Goal: Task Accomplishment & Management: Use online tool/utility

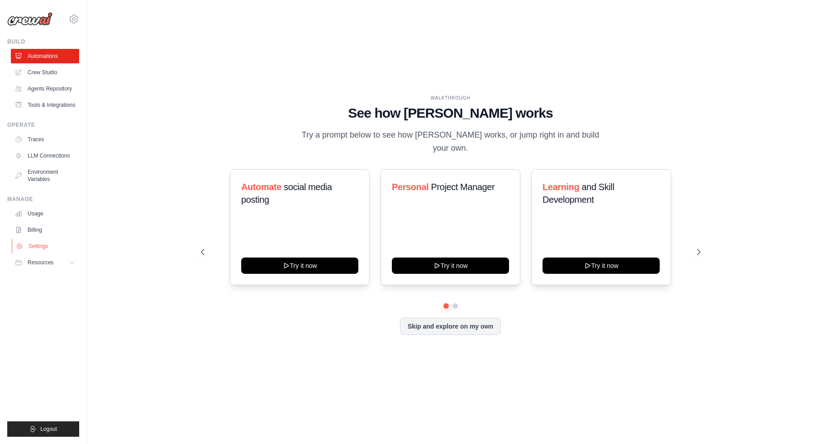
click at [35, 243] on link "Settings" at bounding box center [46, 246] width 68 height 14
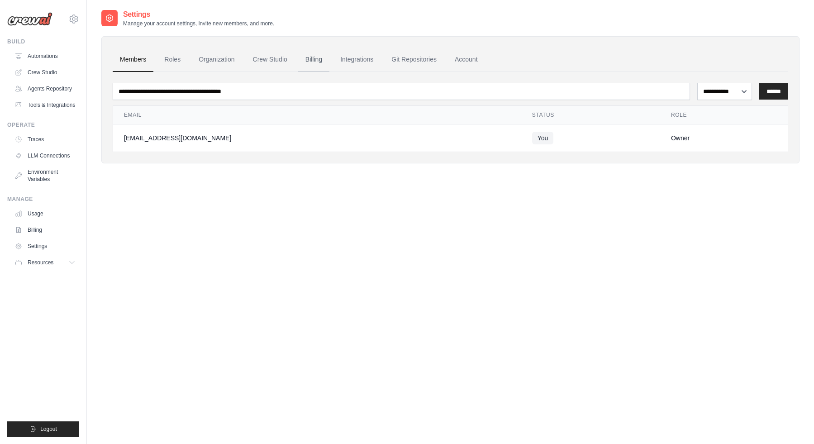
click at [314, 56] on link "Billing" at bounding box center [313, 60] width 31 height 24
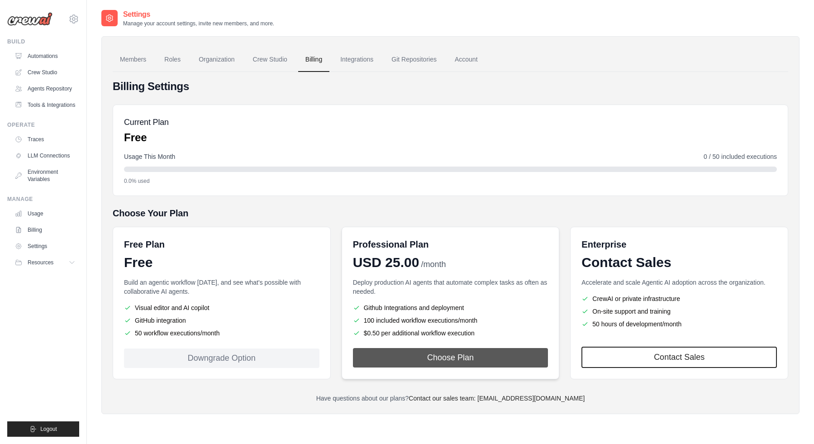
click at [458, 363] on button "Choose Plan" at bounding box center [451, 357] width 196 height 19
click at [280, 60] on link "Crew Studio" at bounding box center [270, 60] width 49 height 24
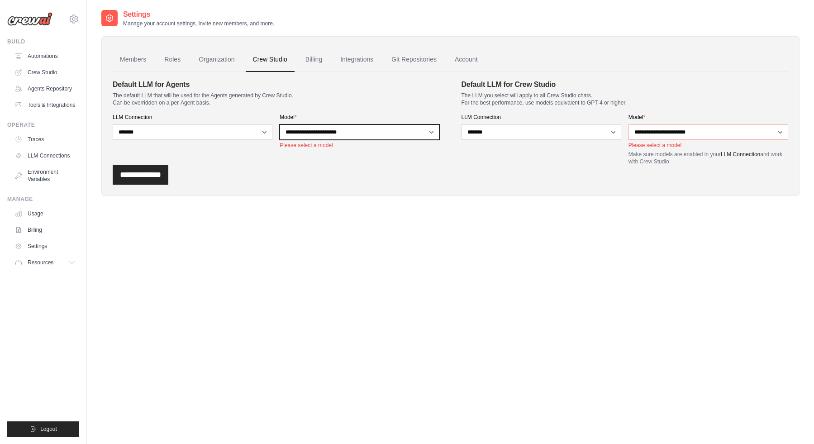
select select "******"
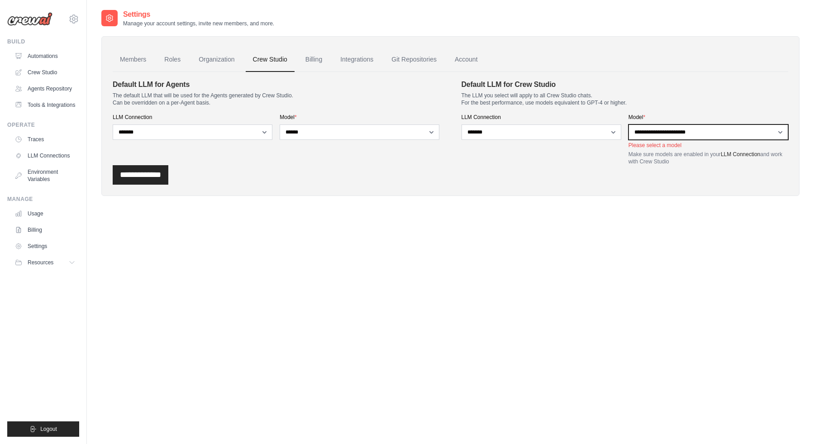
select select "******"
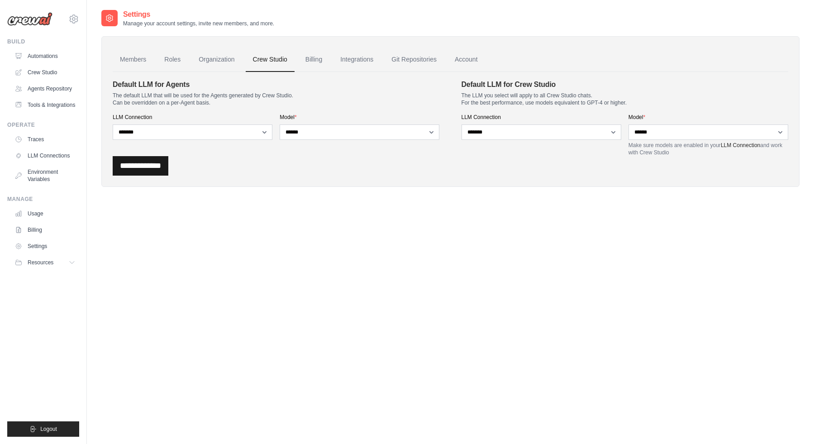
click at [121, 168] on input "**********" at bounding box center [141, 165] width 56 height 19
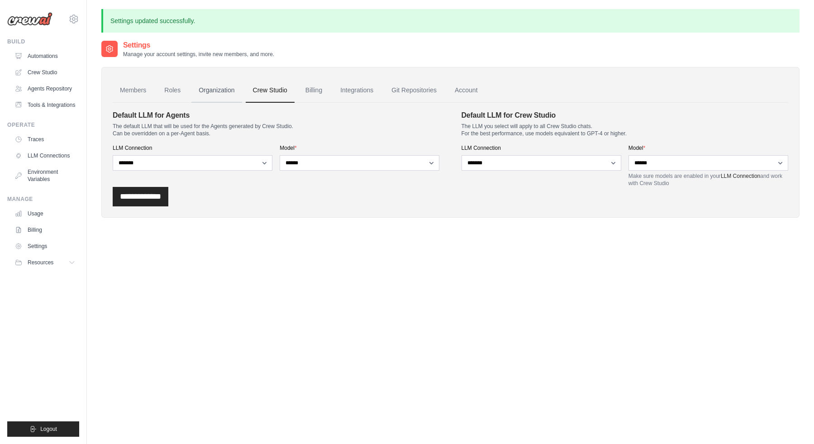
click at [204, 93] on link "Organization" at bounding box center [216, 90] width 50 height 24
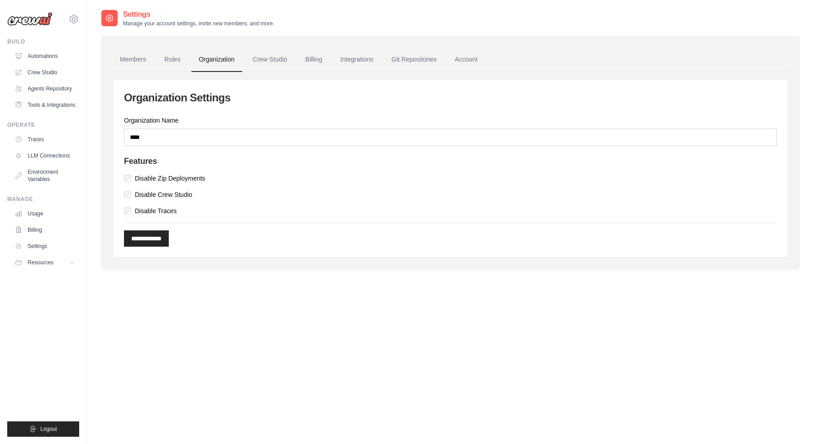
click at [188, 57] on ul "Members Roles Organization Crew Studio Billing Integrations Git Repositories Ac…" at bounding box center [451, 60] width 676 height 24
click at [181, 58] on link "Roles" at bounding box center [172, 60] width 31 height 24
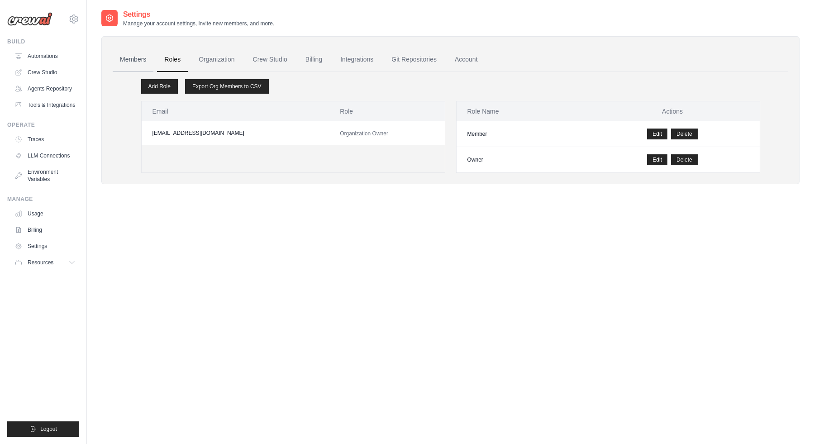
click at [146, 59] on link "Members" at bounding box center [133, 60] width 41 height 24
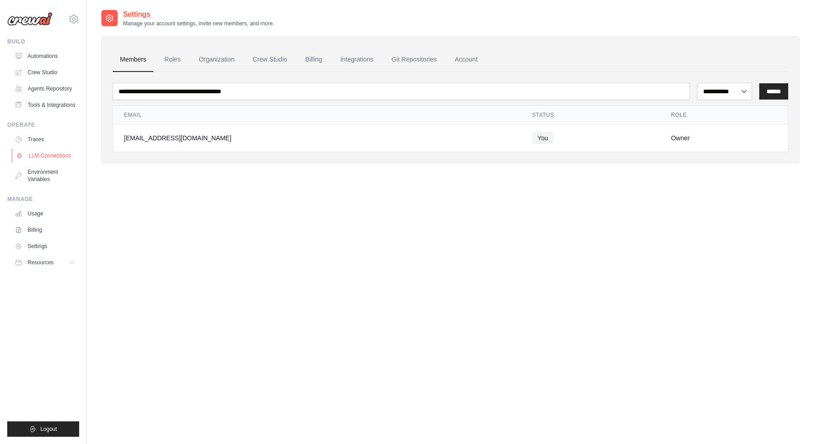
click at [44, 158] on link "LLM Connections" at bounding box center [46, 155] width 68 height 14
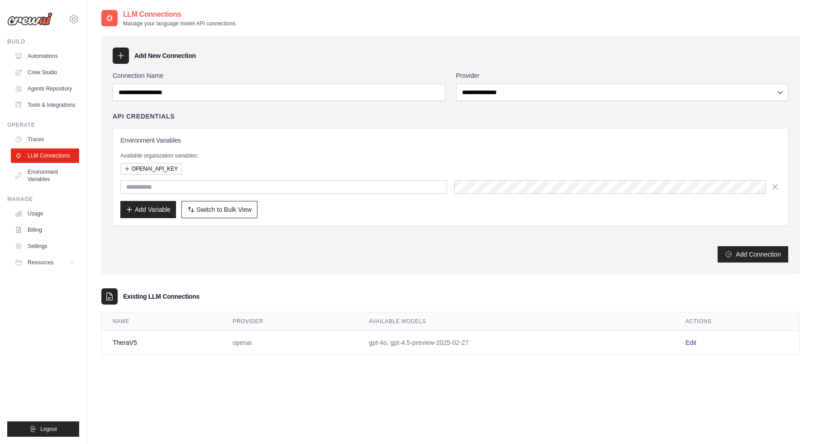
click at [688, 339] on link "Edit" at bounding box center [691, 342] width 11 height 7
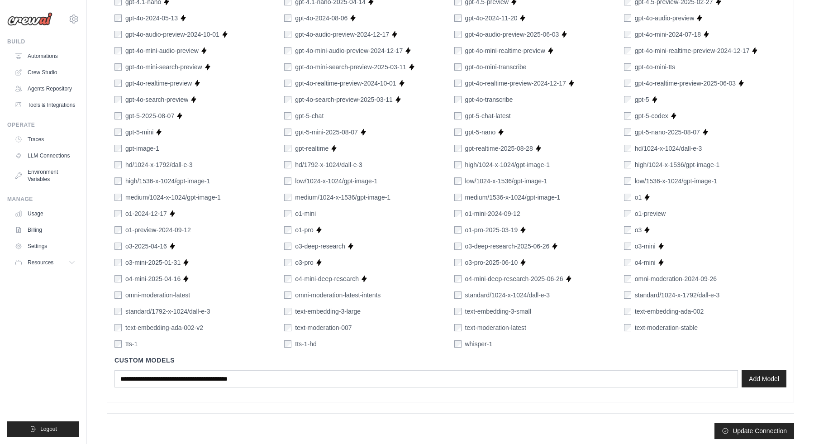
scroll to position [474, 0]
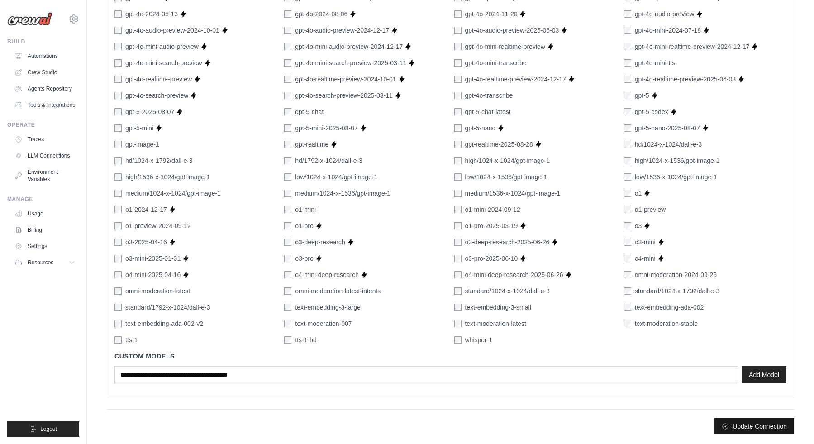
click at [754, 423] on button "Update Connection" at bounding box center [755, 426] width 80 height 16
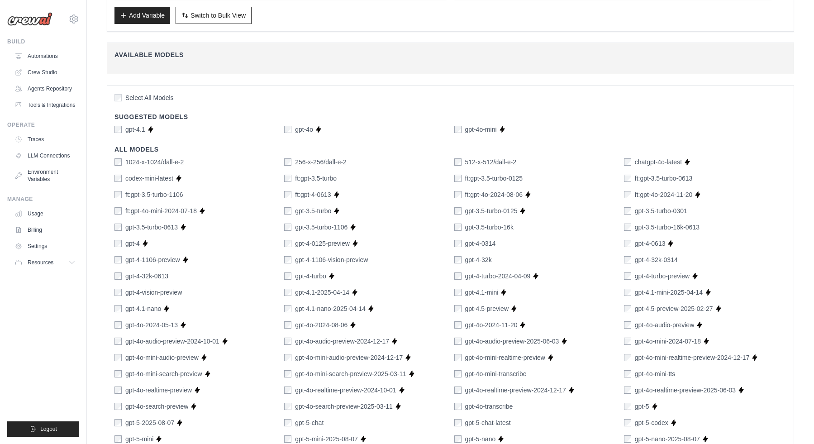
scroll to position [0, 0]
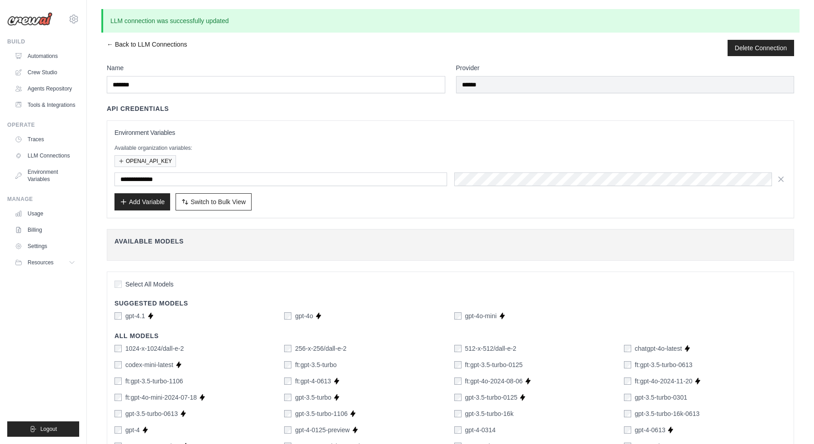
click at [112, 44] on link "← Back to LLM Connections" at bounding box center [147, 48] width 80 height 16
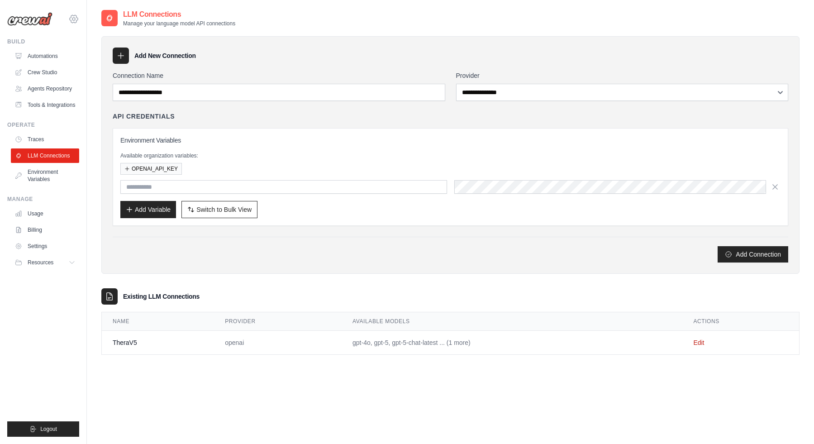
click at [74, 20] on icon at bounding box center [73, 19] width 11 height 11
click at [50, 248] on link "Settings" at bounding box center [46, 246] width 68 height 14
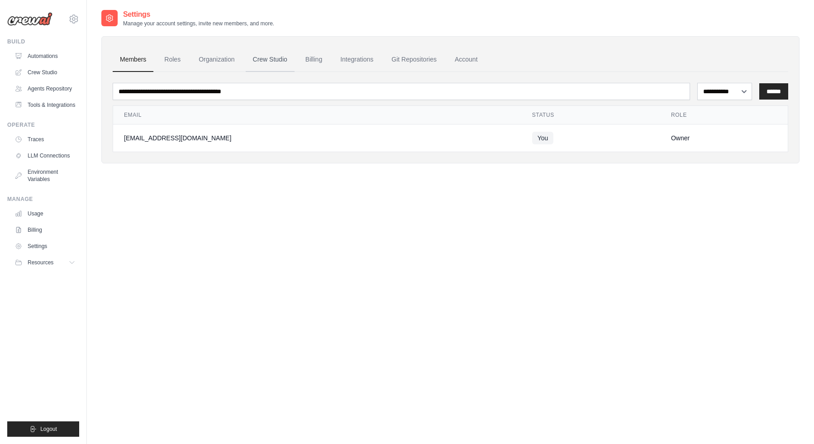
click at [268, 60] on link "Crew Studio" at bounding box center [270, 60] width 49 height 24
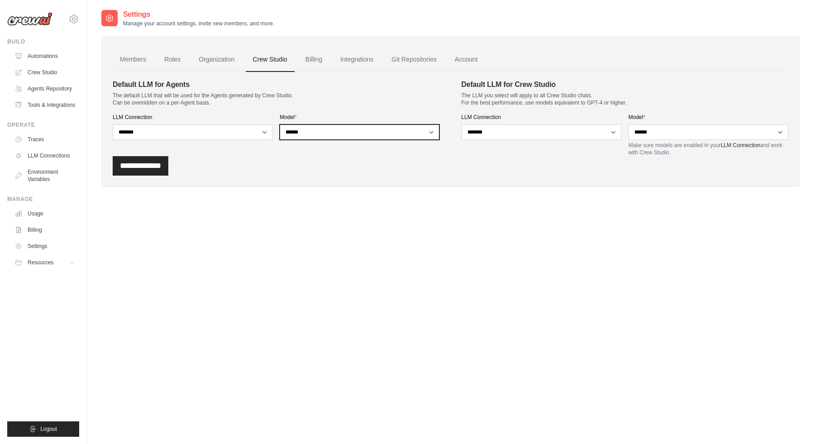
select select "*****"
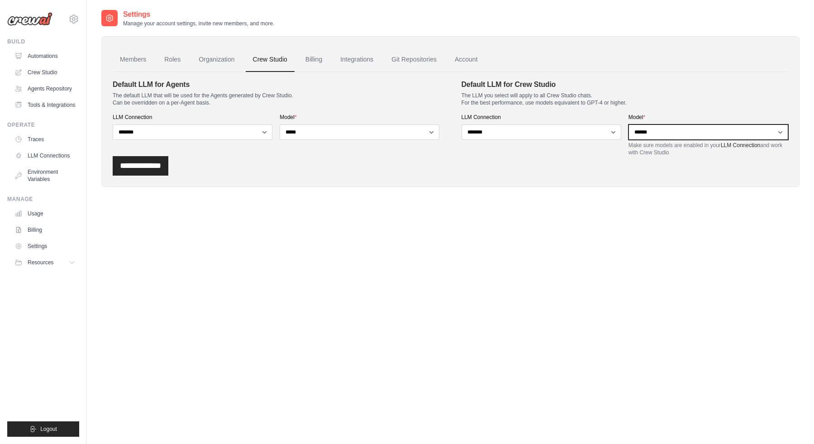
select select "*****"
click at [148, 168] on input "**********" at bounding box center [141, 165] width 56 height 19
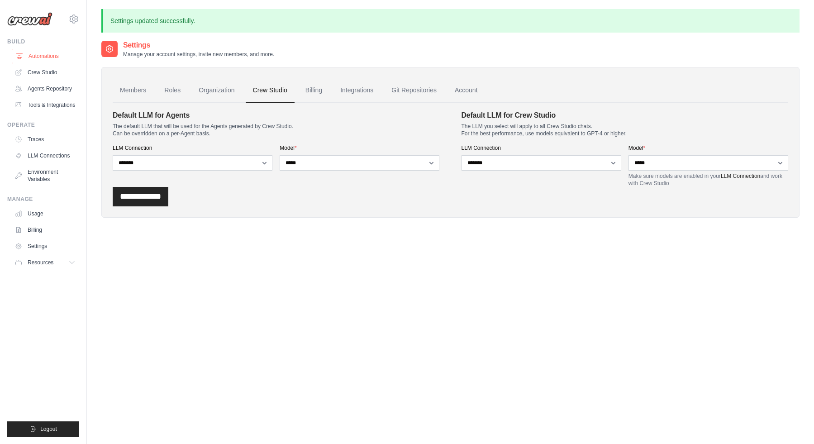
click at [52, 53] on link "Automations" at bounding box center [46, 56] width 68 height 14
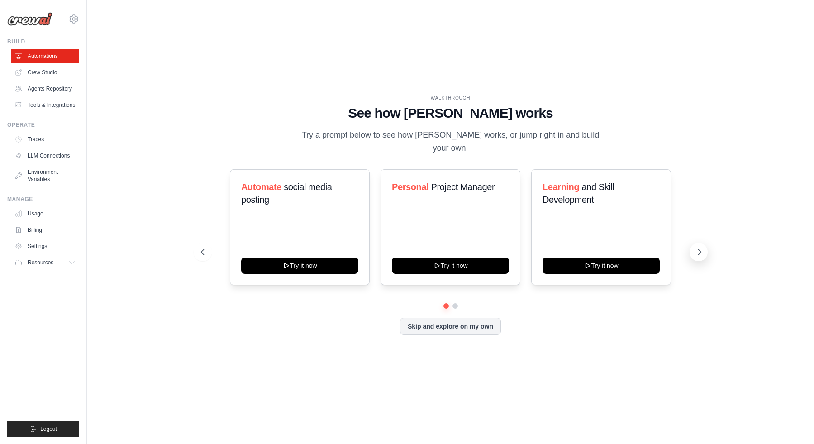
click at [699, 248] on icon at bounding box center [699, 252] width 9 height 9
click at [204, 248] on icon at bounding box center [201, 252] width 9 height 9
click at [454, 257] on button "Try it now" at bounding box center [450, 265] width 117 height 16
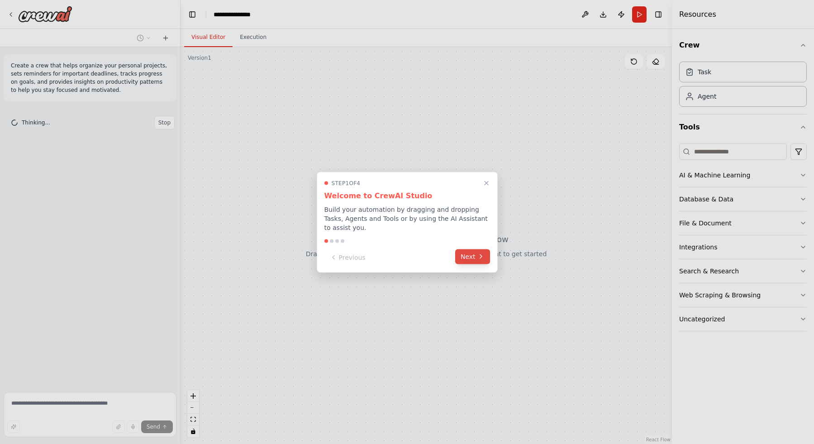
click at [470, 256] on button "Next" at bounding box center [472, 256] width 35 height 15
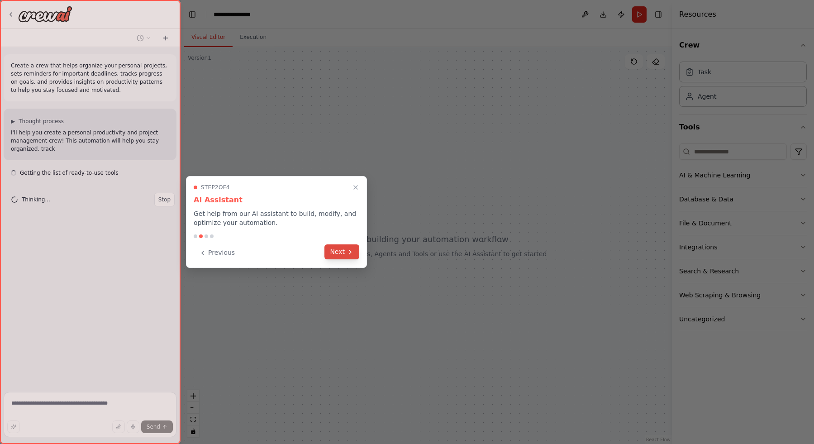
click at [335, 250] on button "Next" at bounding box center [342, 251] width 35 height 15
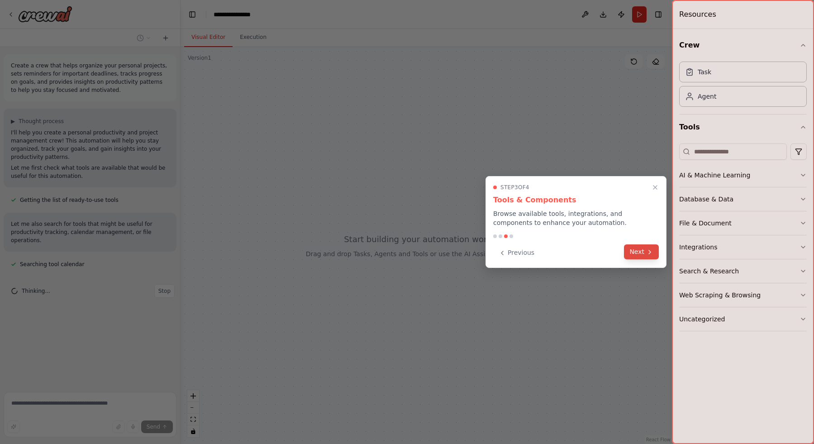
click at [637, 247] on button "Next" at bounding box center [641, 251] width 35 height 15
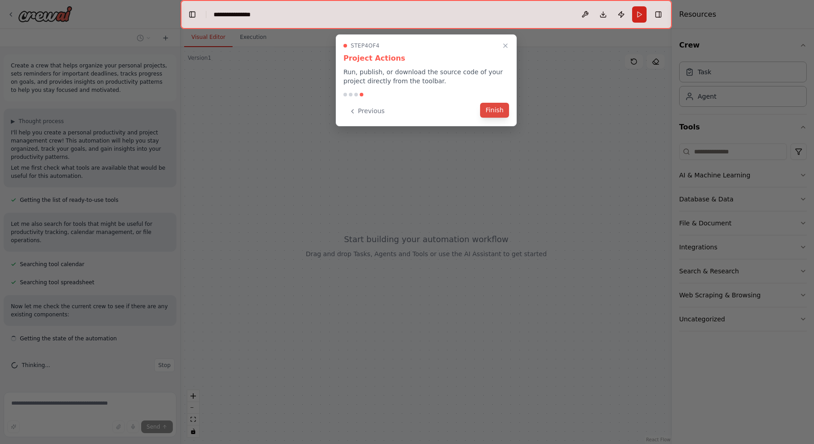
click at [495, 110] on button "Finish" at bounding box center [494, 110] width 29 height 15
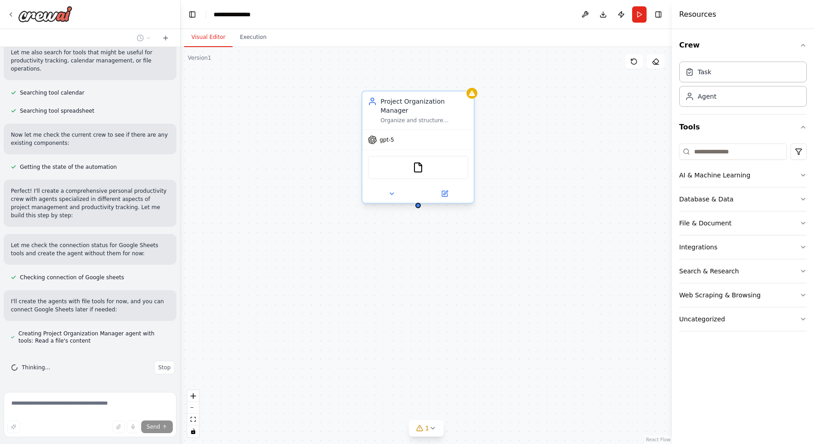
scroll to position [190, 0]
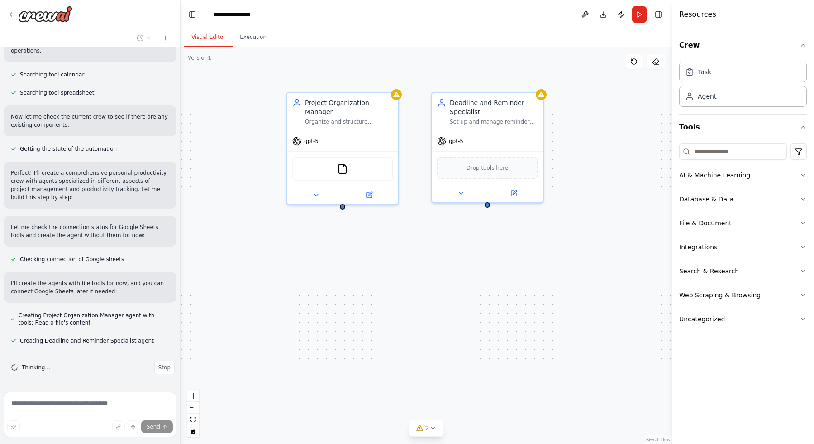
drag, startPoint x: 418, startPoint y: 277, endPoint x: 338, endPoint y: 277, distance: 80.1
click at [338, 277] on div "Project Organization Manager Organize and structure personal projects by creati…" at bounding box center [427, 245] width 492 height 397
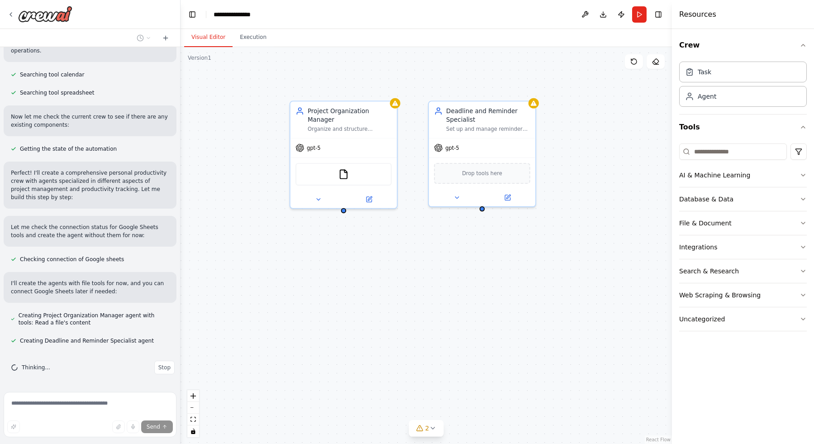
scroll to position [215, 0]
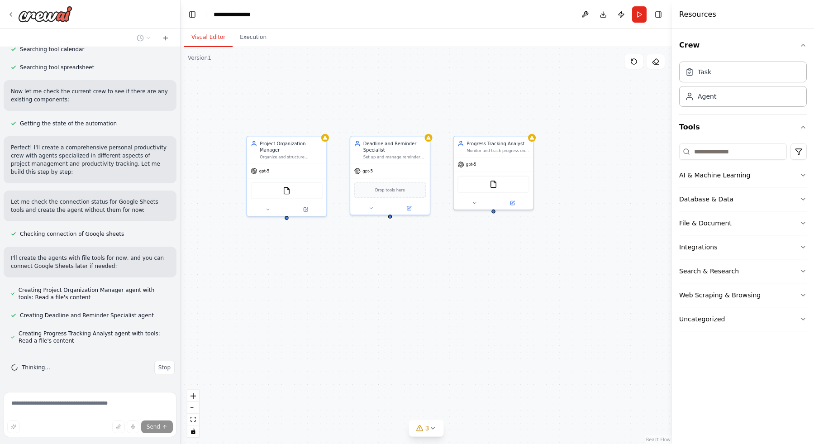
drag, startPoint x: 516, startPoint y: 297, endPoint x: 427, endPoint y: 283, distance: 89.4
click at [427, 283] on div "Project Organization Manager Organize and structure personal projects by creati…" at bounding box center [427, 245] width 492 height 397
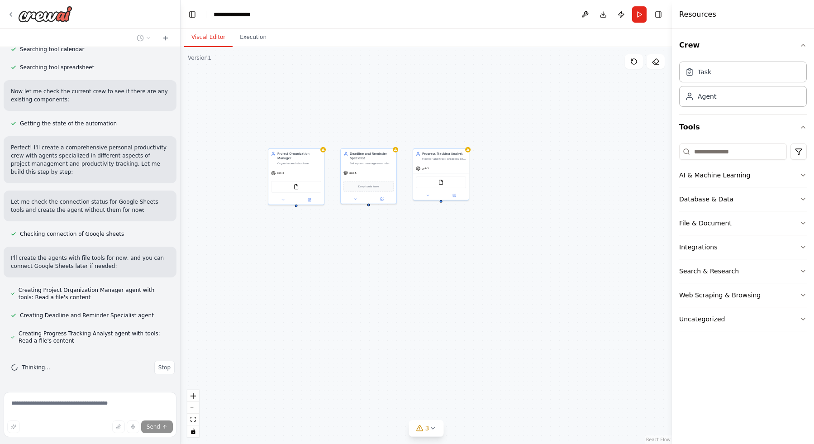
drag, startPoint x: 476, startPoint y: 277, endPoint x: 459, endPoint y: 268, distance: 19.7
click at [459, 268] on div "Project Organization Manager Organize and structure personal projects by creati…" at bounding box center [427, 245] width 492 height 397
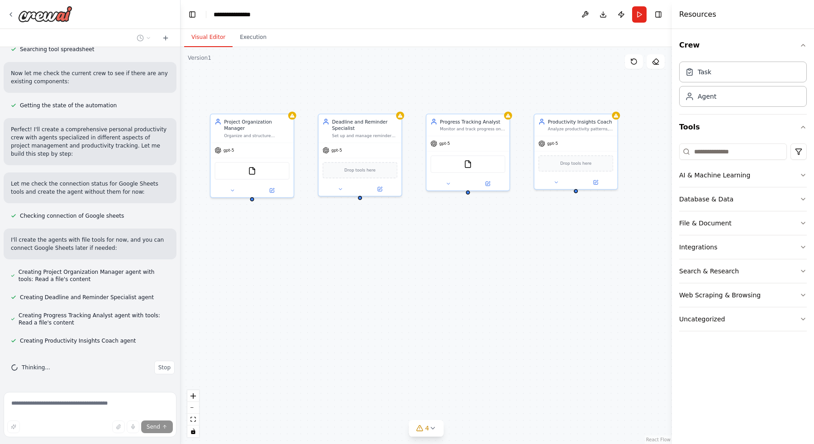
drag, startPoint x: 509, startPoint y: 241, endPoint x: 503, endPoint y: 240, distance: 6.0
click at [503, 240] on div "Project Organization Manager Organize and structure personal projects by creati…" at bounding box center [427, 245] width 492 height 397
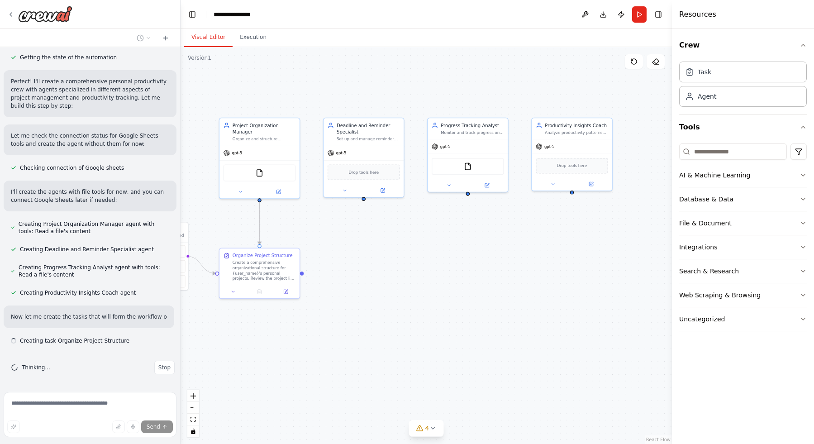
scroll to position [289, 0]
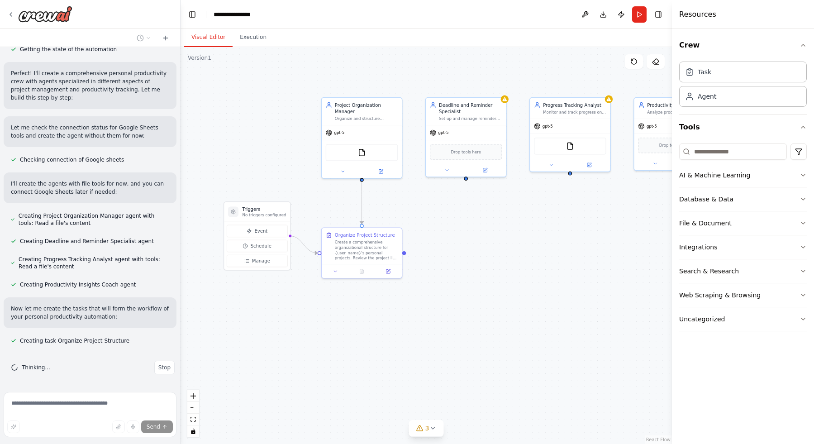
drag, startPoint x: 348, startPoint y: 243, endPoint x: 450, endPoint y: 222, distance: 104.3
click at [450, 222] on div ".deletable-edge-delete-btn { width: 20px; height: 20px; border: 0px solid #ffff…" at bounding box center [427, 245] width 492 height 397
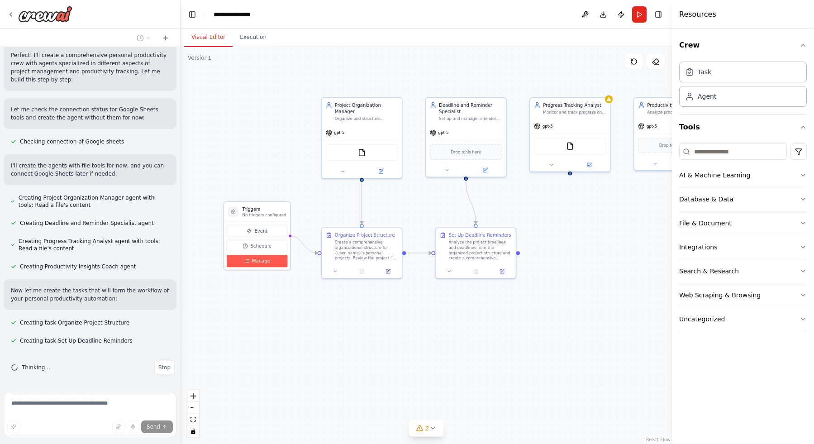
click at [265, 258] on span "Manage" at bounding box center [261, 261] width 18 height 6
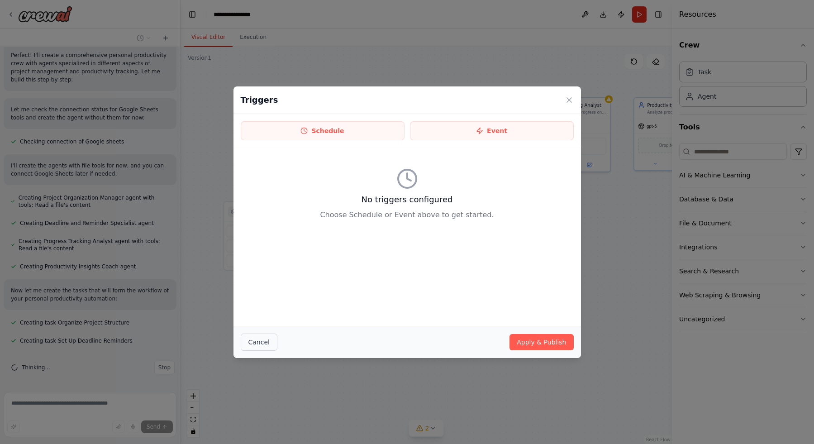
click at [262, 338] on button "Cancel" at bounding box center [259, 342] width 37 height 17
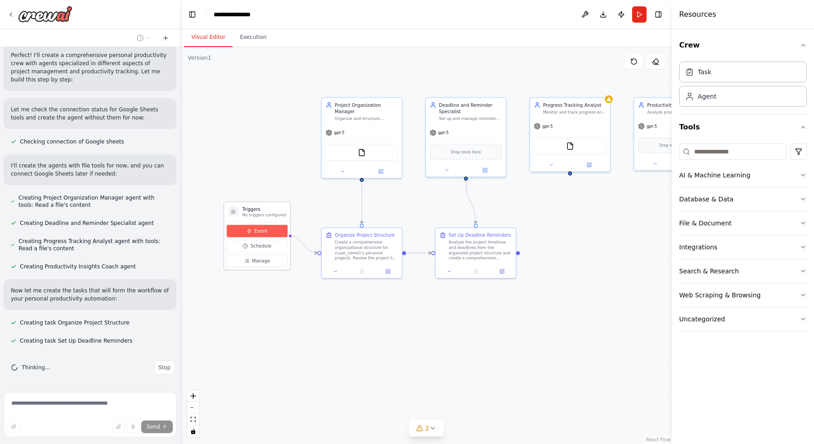
click at [258, 233] on span "Event" at bounding box center [260, 231] width 13 height 6
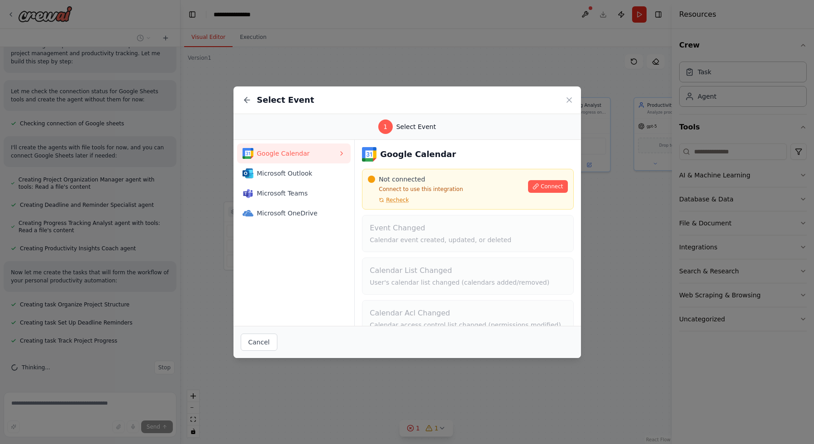
scroll to position [61, 0]
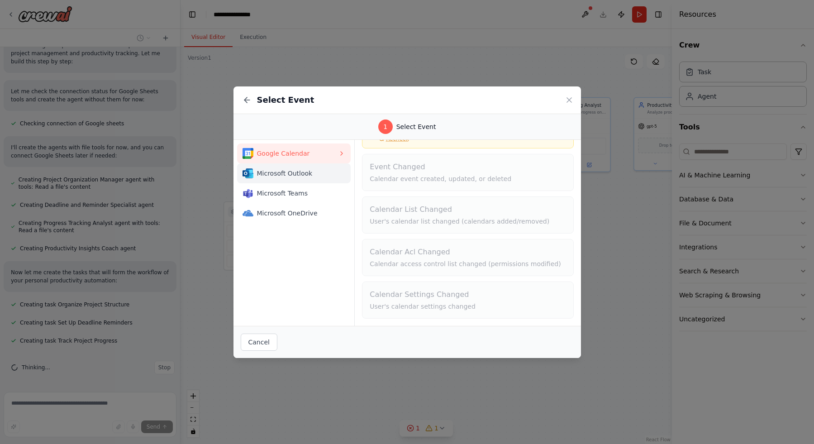
click at [310, 178] on div "Microsoft Outlook" at bounding box center [291, 173] width 96 height 11
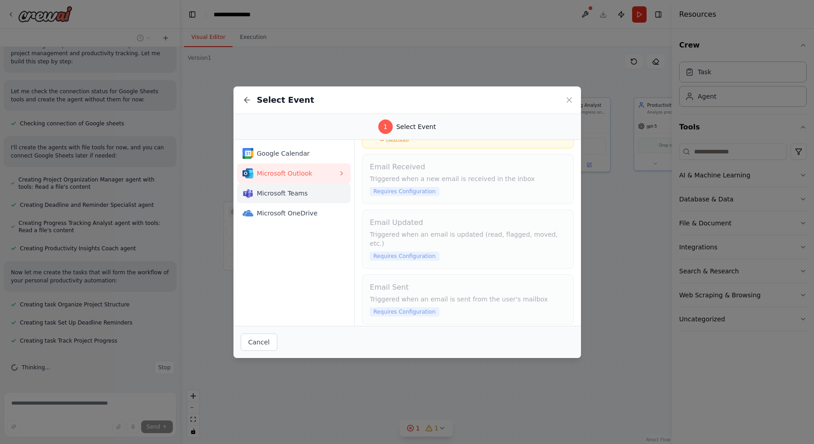
click at [308, 194] on span "Microsoft Teams" at bounding box center [297, 193] width 81 height 9
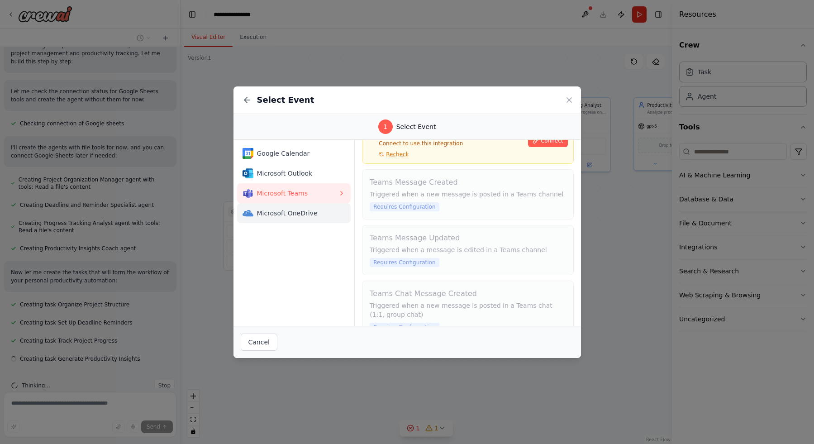
scroll to position [344, 0]
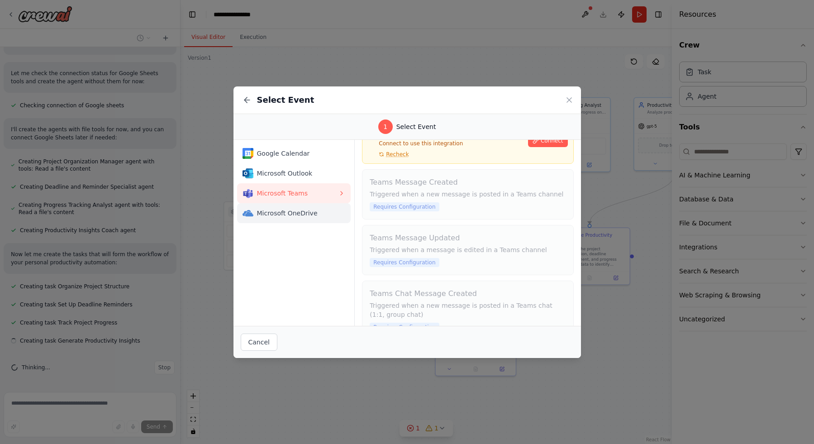
click at [306, 214] on span "Microsoft OneDrive" at bounding box center [297, 213] width 81 height 9
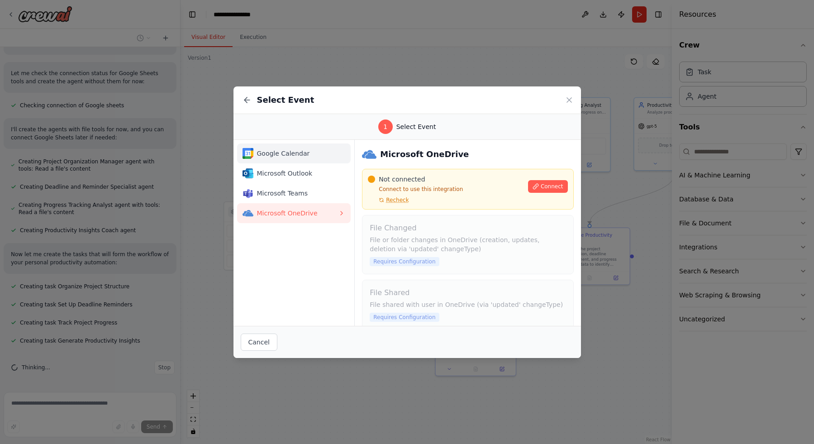
click at [311, 150] on span "Google Calendar" at bounding box center [297, 153] width 81 height 9
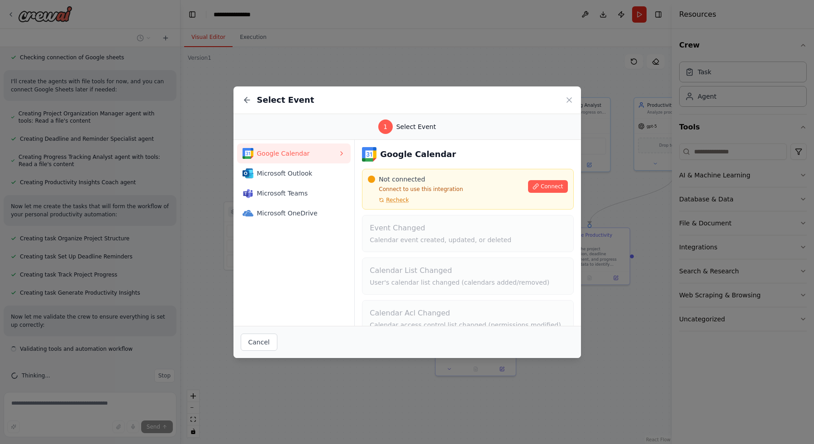
scroll to position [400, 0]
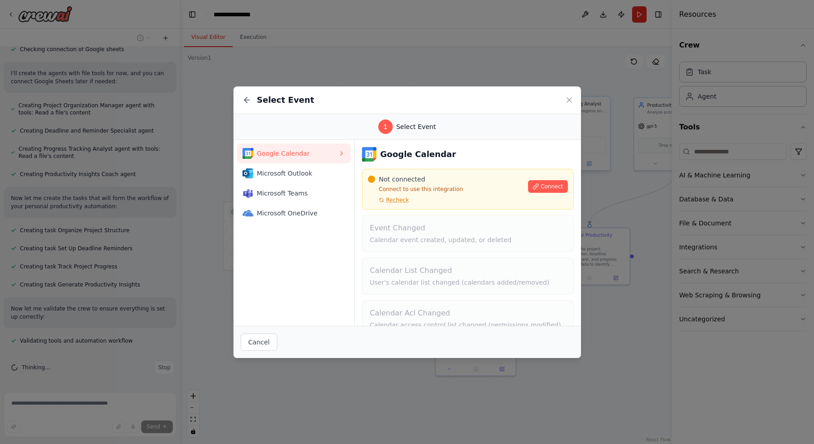
click at [571, 98] on icon at bounding box center [569, 100] width 5 height 5
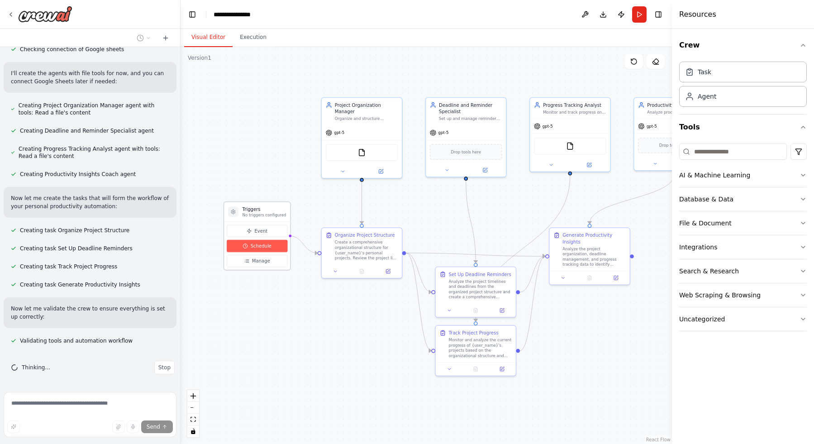
click at [254, 243] on span "Schedule" at bounding box center [261, 246] width 21 height 6
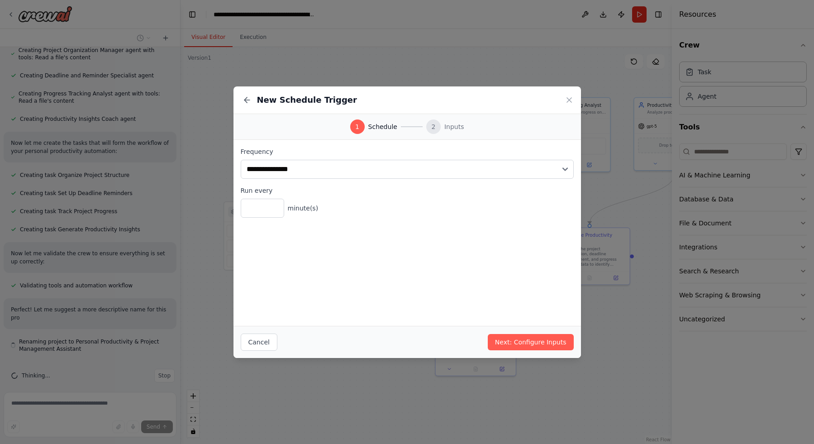
scroll to position [463, 0]
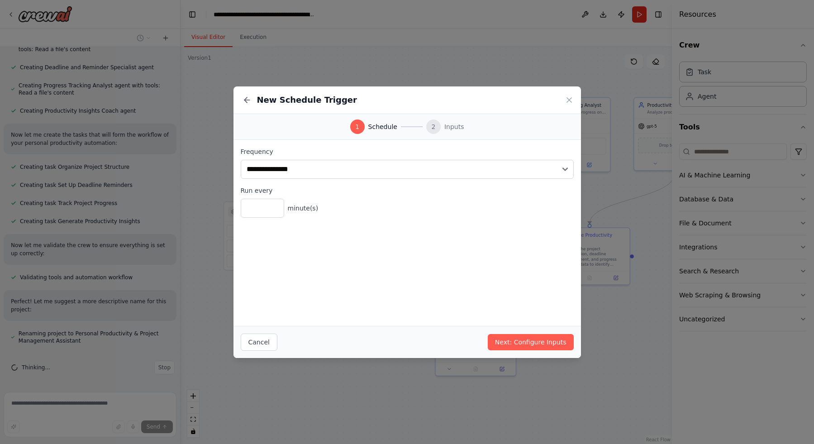
click at [535, 157] on div "**********" at bounding box center [407, 163] width 333 height 32
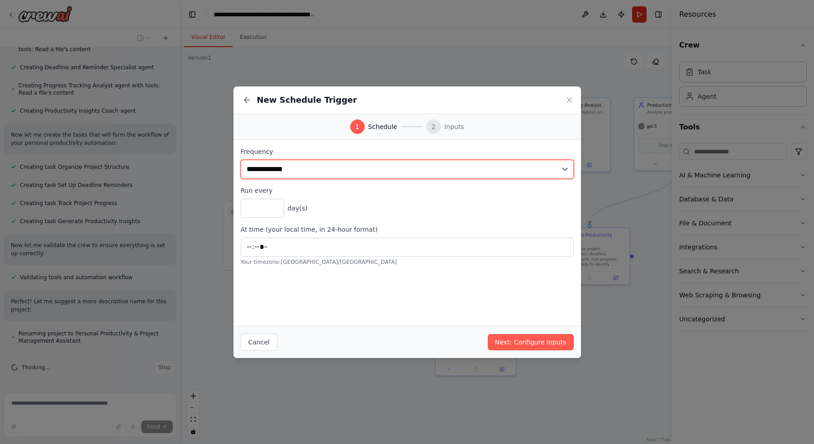
select select "*******"
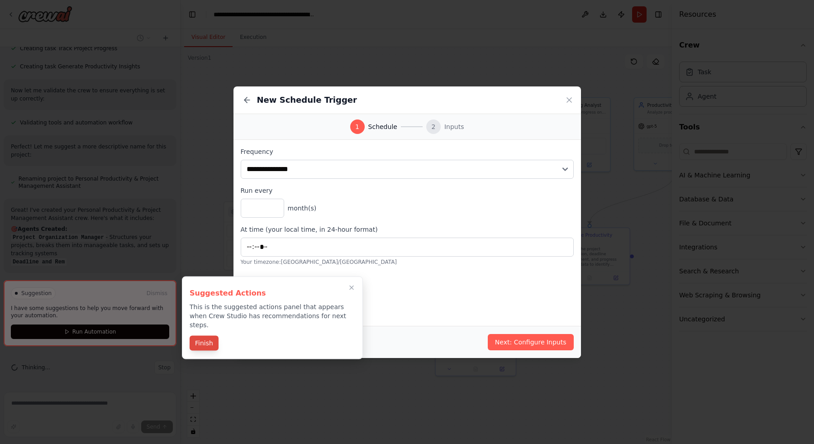
click at [197, 338] on button "Finish" at bounding box center [204, 343] width 29 height 15
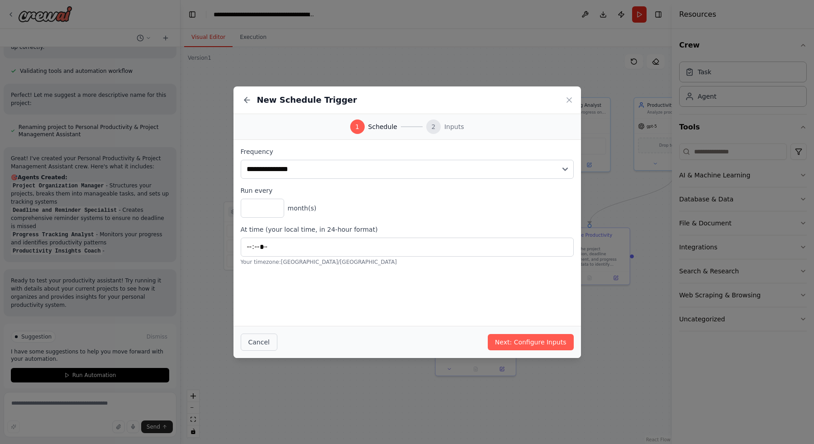
click at [258, 338] on button "Cancel" at bounding box center [259, 342] width 37 height 17
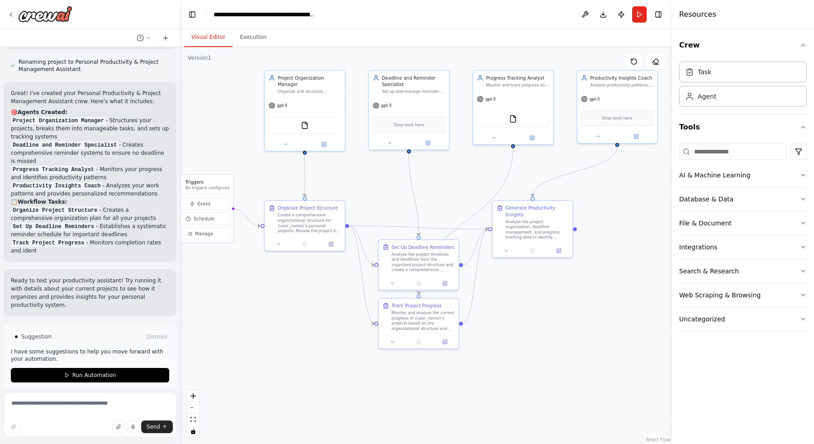
drag, startPoint x: 375, startPoint y: 327, endPoint x: 311, endPoint y: 299, distance: 69.3
click at [311, 299] on div ".deletable-edge-delete-btn { width: 20px; height: 20px; border: 0px solid #ffff…" at bounding box center [427, 245] width 492 height 397
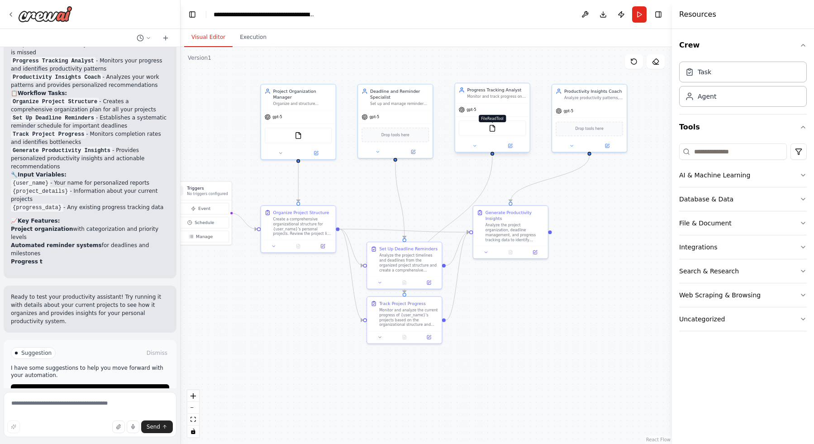
click at [491, 129] on img at bounding box center [492, 127] width 7 height 7
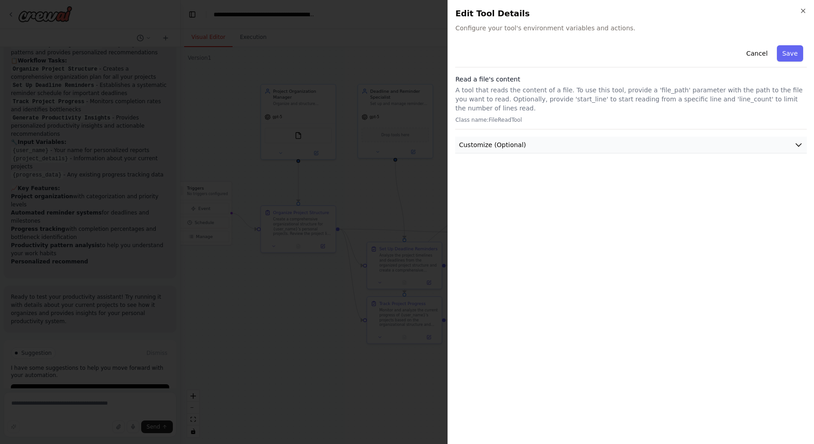
click at [562, 145] on button "Customize (Optional)" at bounding box center [631, 145] width 352 height 17
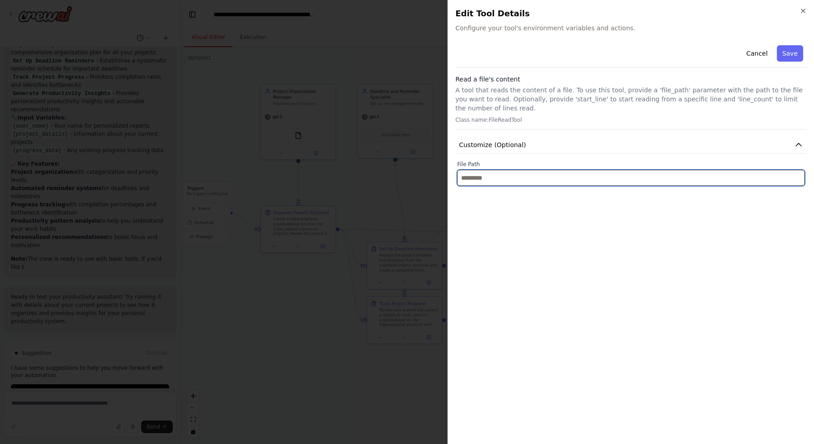
click at [578, 173] on input "text" at bounding box center [631, 178] width 348 height 16
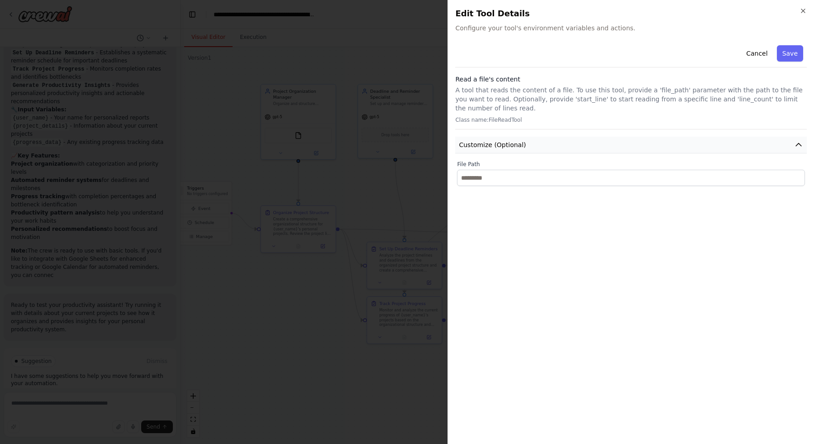
click at [556, 147] on button "Customize (Optional)" at bounding box center [631, 145] width 352 height 17
click at [540, 143] on button "Customize (Optional)" at bounding box center [631, 145] width 352 height 17
click at [770, 53] on button "Cancel" at bounding box center [757, 53] width 32 height 16
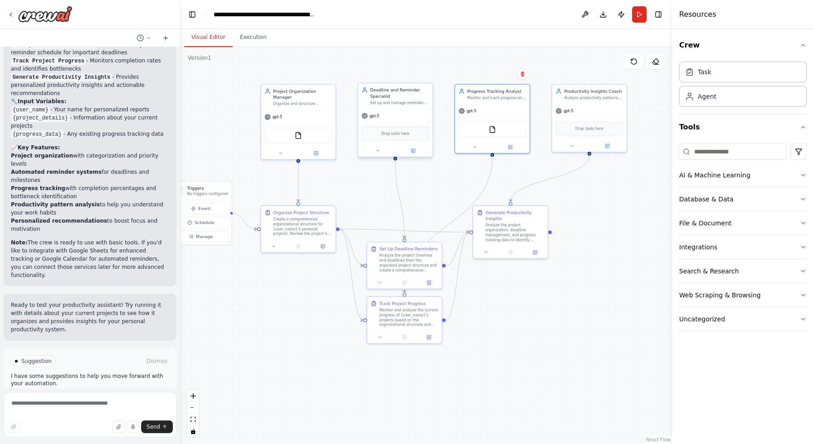
click at [407, 137] on span "Drop tools here" at bounding box center [396, 134] width 28 height 6
click at [407, 136] on span "Drop tools here" at bounding box center [396, 134] width 28 height 6
click at [302, 139] on div "FileReadTool" at bounding box center [298, 134] width 67 height 16
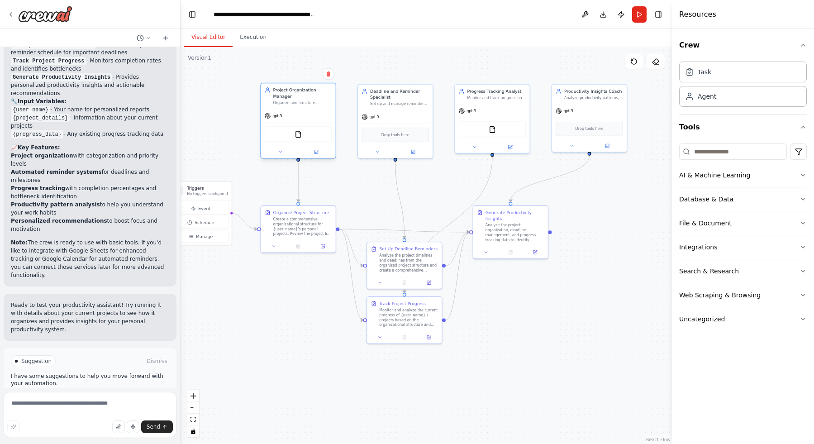
click at [305, 135] on div "FileReadTool" at bounding box center [298, 134] width 67 height 16
click at [306, 135] on div "FileReadTool" at bounding box center [298, 134] width 67 height 16
click at [325, 100] on div "Organize and structure personal projects by creating comprehensive project plan…" at bounding box center [302, 102] width 59 height 5
click at [296, 136] on img at bounding box center [298, 134] width 7 height 7
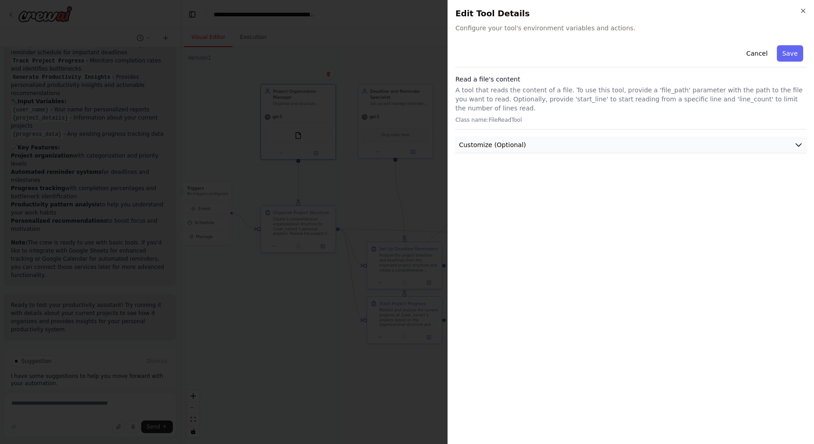
click at [514, 139] on button "Customize (Optional)" at bounding box center [631, 145] width 352 height 17
click at [514, 138] on button "Customize (Optional)" at bounding box center [631, 145] width 352 height 17
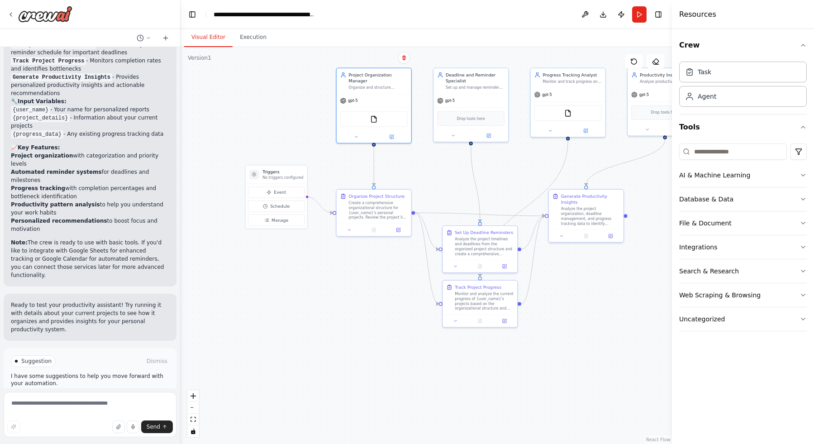
drag, startPoint x: 370, startPoint y: 188, endPoint x: 445, endPoint y: 172, distance: 77.3
click at [445, 172] on div ".deletable-edge-delete-btn { width: 20px; height: 20px; border: 0px solid #ffff…" at bounding box center [427, 245] width 492 height 397
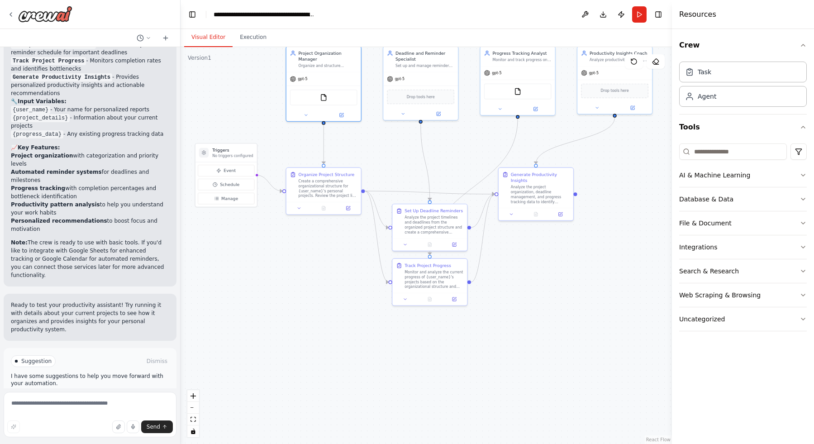
drag, startPoint x: 393, startPoint y: 314, endPoint x: 343, endPoint y: 292, distance: 54.1
click at [343, 293] on div ".deletable-edge-delete-btn { width: 20px; height: 20px; border: 0px solid #ffff…" at bounding box center [427, 245] width 492 height 397
click at [80, 396] on span "Run Automation" at bounding box center [94, 399] width 44 height 7
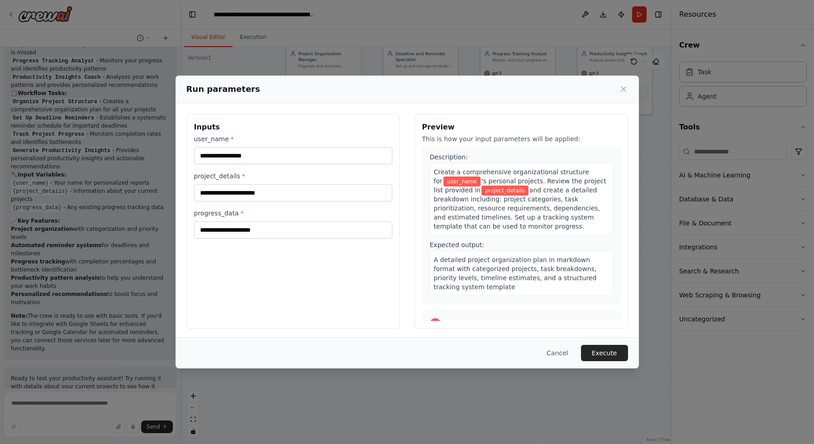
scroll to position [74, 0]
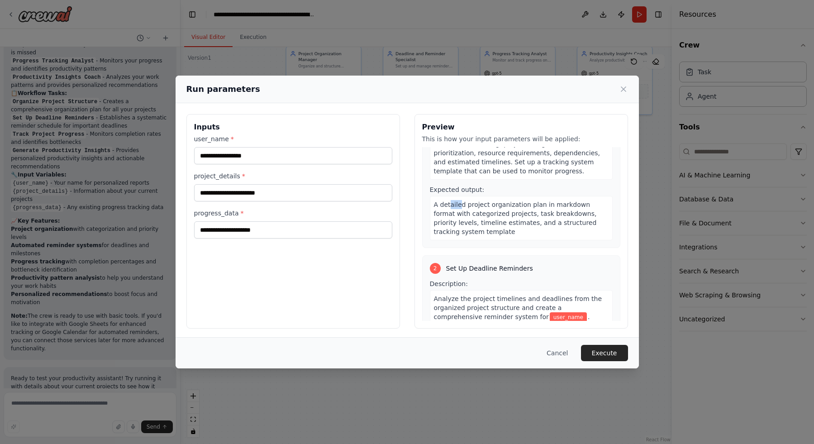
drag, startPoint x: 459, startPoint y: 206, endPoint x: 442, endPoint y: 206, distance: 17.2
click at [445, 206] on span "A detailed project organization plan in markdown format with categorized projec…" at bounding box center [515, 218] width 163 height 34
drag, startPoint x: 441, startPoint y: 205, endPoint x: 493, endPoint y: 220, distance: 54.0
click at [493, 220] on span "A detailed project organization plan in markdown format with categorized projec…" at bounding box center [515, 218] width 163 height 34
click at [448, 146] on div "Preview This is how your input parameters will be applied: 1 Organize Project S…" at bounding box center [522, 221] width 214 height 215
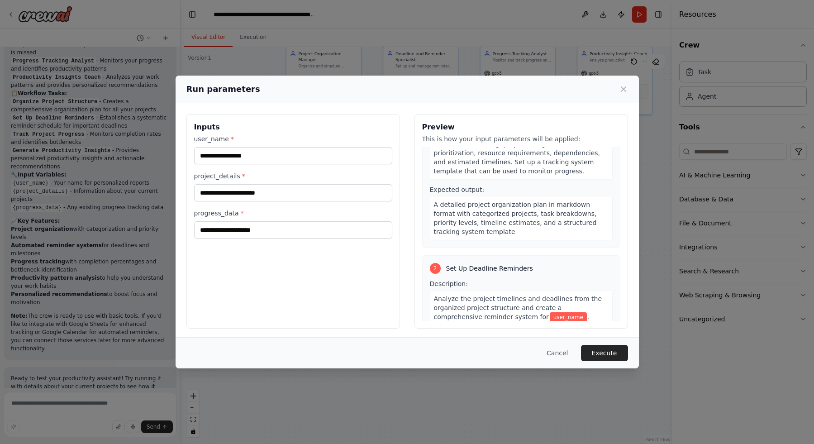
click at [557, 344] on div "Cancel Execute" at bounding box center [407, 352] width 463 height 31
click at [556, 350] on button "Cancel" at bounding box center [558, 353] width 36 height 16
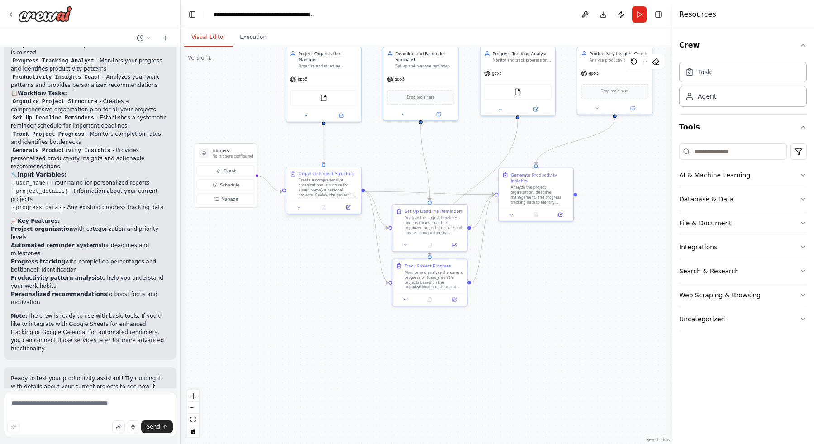
click at [320, 181] on div "Create a comprehensive organizational structure for {user_name}'s personal proj…" at bounding box center [328, 187] width 59 height 19
click at [321, 180] on div "Create a comprehensive organizational structure for {user_name}'s personal proj…" at bounding box center [328, 187] width 59 height 19
click at [325, 169] on div "Organize Project Structure Create a comprehensive organizational structure for …" at bounding box center [323, 184] width 75 height 34
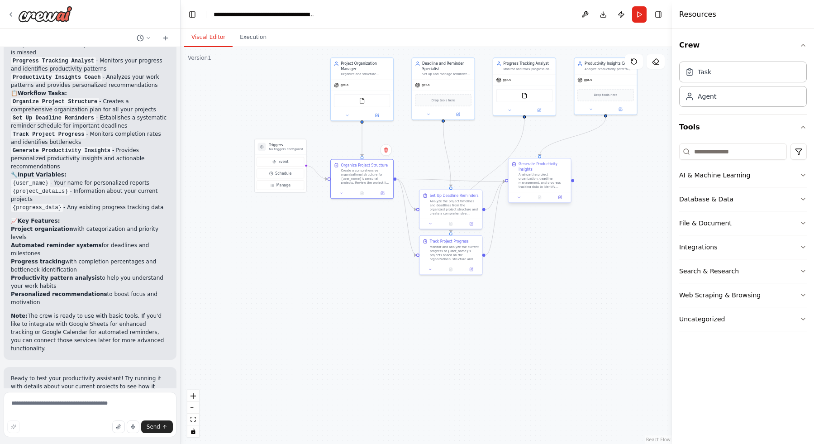
click at [535, 179] on div "Analyze the project organization, deadline management, and progress tracking da…" at bounding box center [543, 181] width 49 height 16
click at [561, 198] on icon at bounding box center [560, 197] width 3 height 3
click at [153, 41] on button at bounding box center [144, 38] width 22 height 11
click at [147, 38] on div at bounding box center [90, 222] width 181 height 444
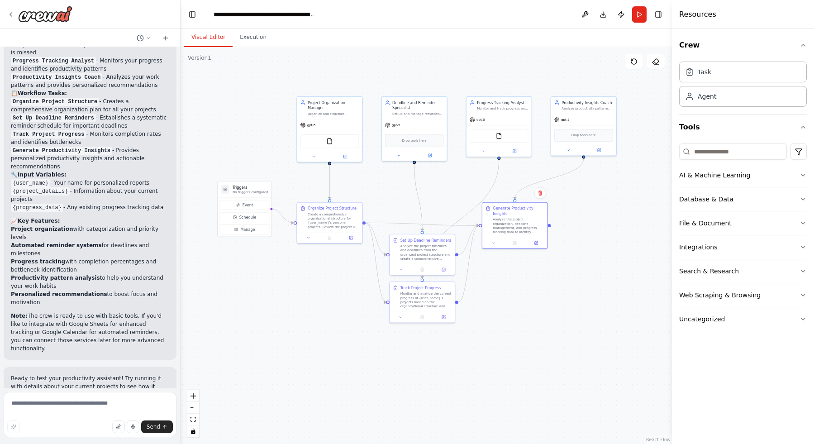
drag, startPoint x: 424, startPoint y: 146, endPoint x: 393, endPoint y: 187, distance: 51.1
click at [393, 187] on div ".deletable-edge-delete-btn { width: 20px; height: 20px; border: 0px solid #ffff…" at bounding box center [427, 245] width 492 height 397
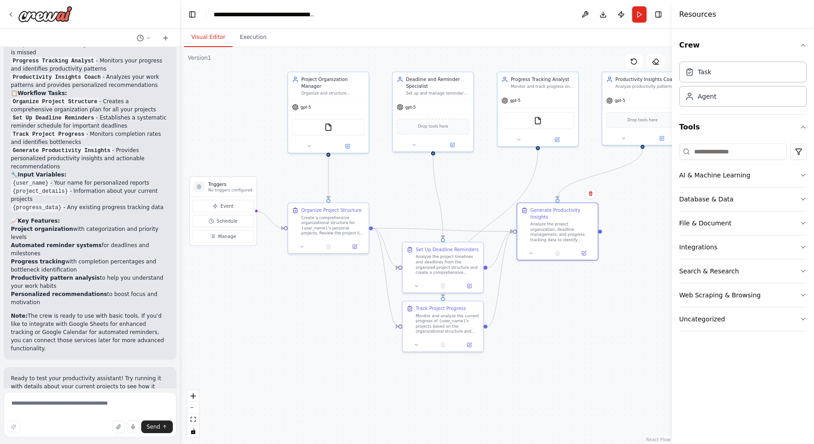
drag, startPoint x: 394, startPoint y: 186, endPoint x: 408, endPoint y: 183, distance: 14.3
click at [408, 183] on div ".deletable-edge-delete-btn { width: 20px; height: 20px; border: 0px solid #ffff…" at bounding box center [427, 245] width 492 height 397
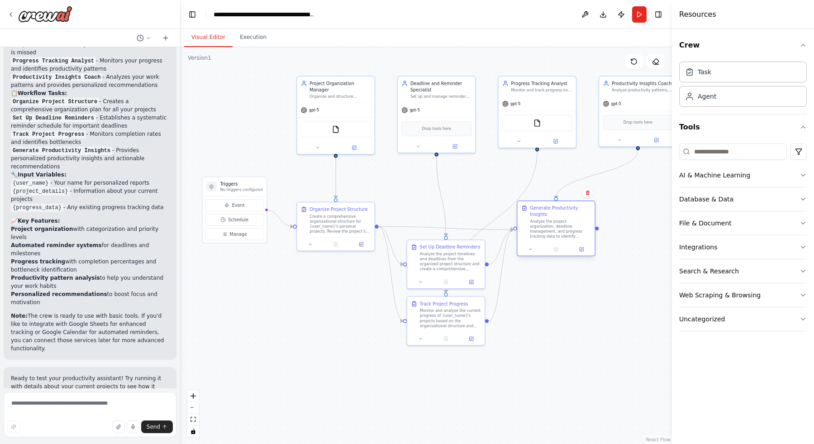
click at [566, 215] on div "Generate Productivity Insights" at bounding box center [560, 211] width 61 height 13
click at [584, 252] on button at bounding box center [582, 249] width 22 height 8
click at [475, 278] on button at bounding box center [472, 281] width 22 height 8
click at [472, 335] on icon at bounding box center [471, 337] width 5 height 5
click at [363, 247] on div at bounding box center [335, 242] width 77 height 13
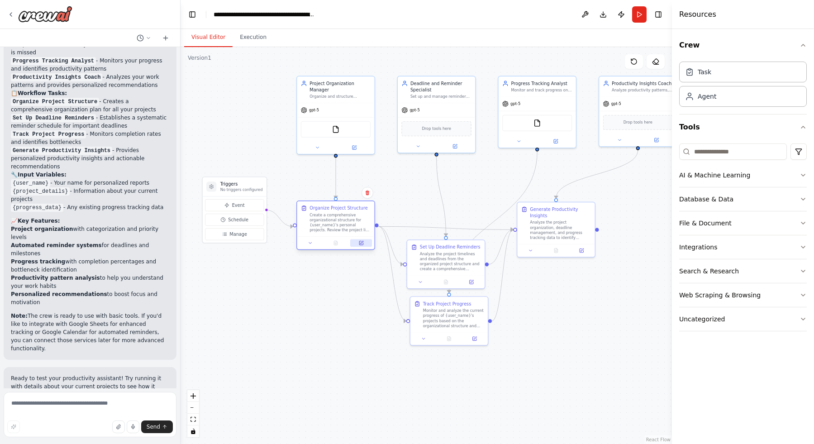
click at [364, 245] on button at bounding box center [361, 243] width 22 height 8
click at [364, 242] on button at bounding box center [361, 243] width 22 height 8
click at [363, 242] on icon at bounding box center [361, 242] width 5 height 5
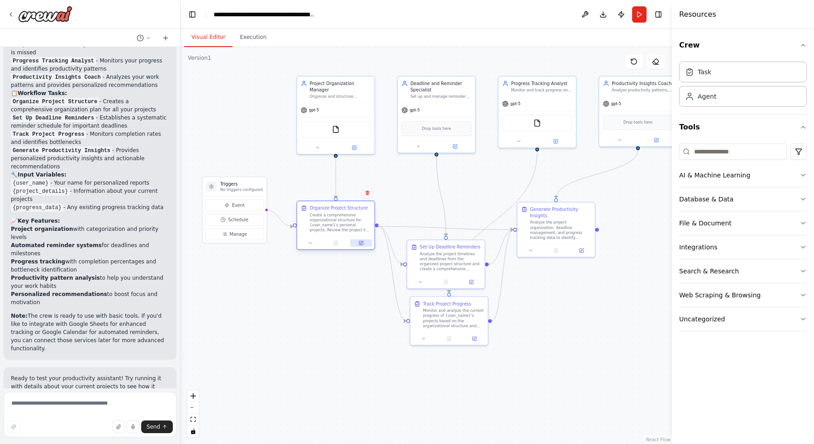
click at [362, 242] on icon at bounding box center [361, 242] width 3 height 3
click at [364, 242] on button at bounding box center [361, 243] width 22 height 8
click at [535, 226] on div "Analyze the project organization, deadline management, and progress tracking da…" at bounding box center [560, 229] width 61 height 20
click at [582, 249] on icon at bounding box center [582, 248] width 3 height 3
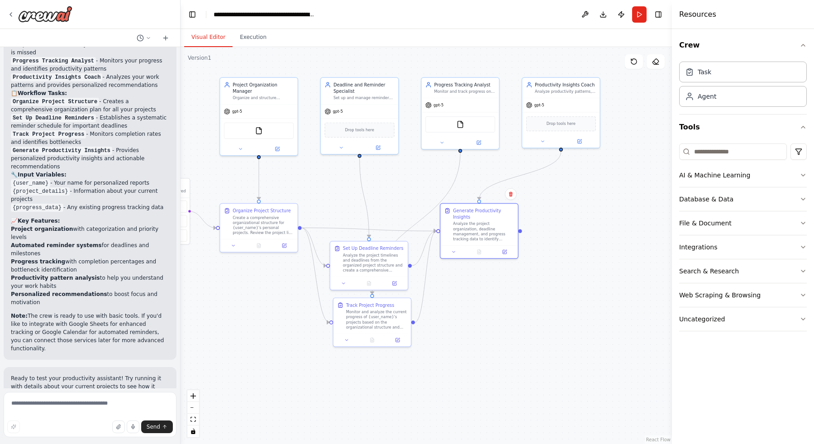
drag, startPoint x: 607, startPoint y: 182, endPoint x: 530, endPoint y: 184, distance: 77.0
click at [530, 183] on div ".deletable-edge-delete-btn { width: 20px; height: 20px; border: 0px solid #ffff…" at bounding box center [427, 245] width 492 height 397
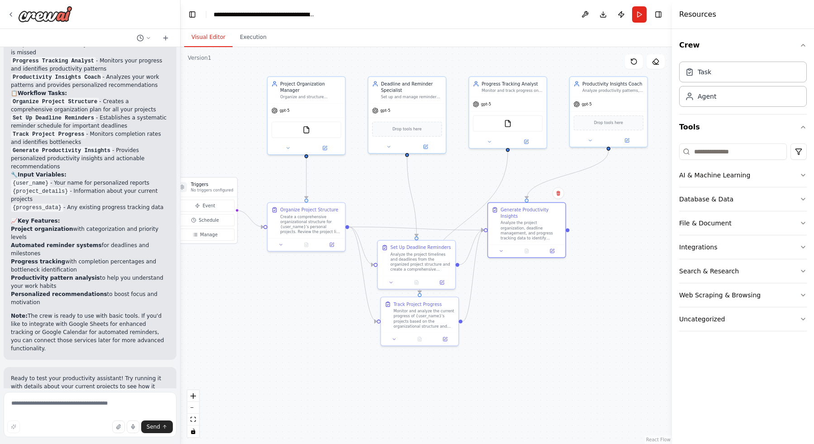
drag, startPoint x: 535, startPoint y: 186, endPoint x: 580, endPoint y: 185, distance: 44.4
click at [580, 185] on div ".deletable-edge-delete-btn { width: 20px; height: 20px; border: 0px solid #ffff…" at bounding box center [427, 245] width 492 height 397
drag, startPoint x: 568, startPoint y: 230, endPoint x: 642, endPoint y: 235, distance: 74.4
click at [642, 235] on div ".deletable-edge-delete-btn { width: 20px; height: 20px; border: 0px solid #ffff…" at bounding box center [427, 245] width 492 height 397
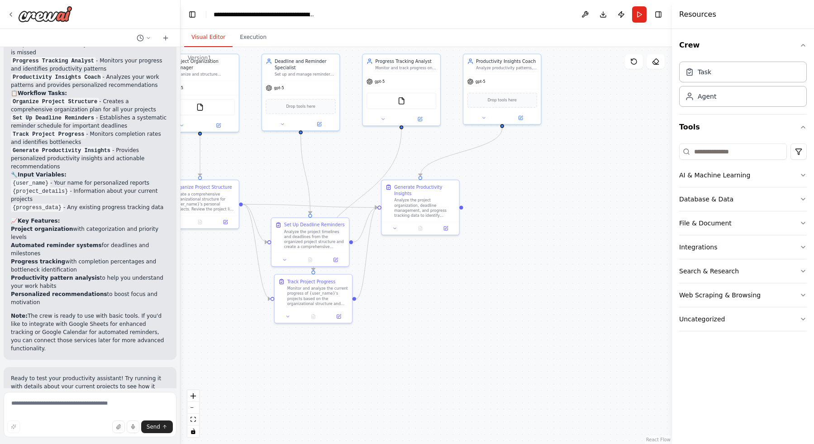
drag, startPoint x: 649, startPoint y: 234, endPoint x: 528, endPoint y: 211, distance: 123.0
click at [528, 211] on div ".deletable-edge-delete-btn { width: 20px; height: 20px; border: 0px solid #ffff…" at bounding box center [427, 245] width 492 height 397
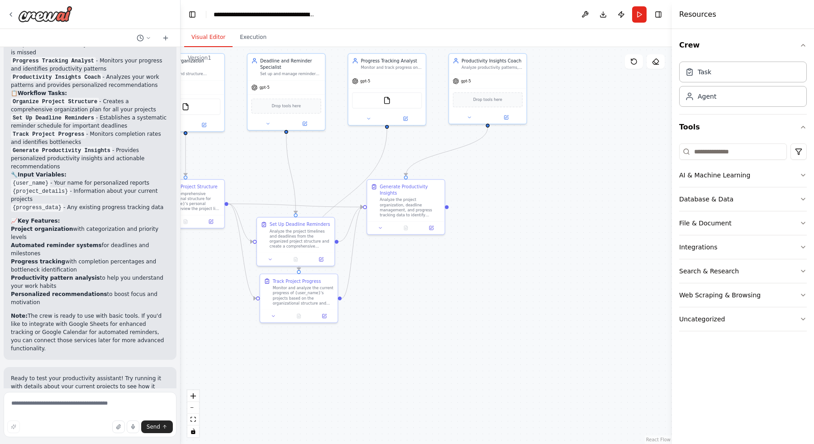
click at [530, 211] on div ".deletable-edge-delete-btn { width: 20px; height: 20px; border: 0px solid #ffff…" at bounding box center [427, 245] width 492 height 397
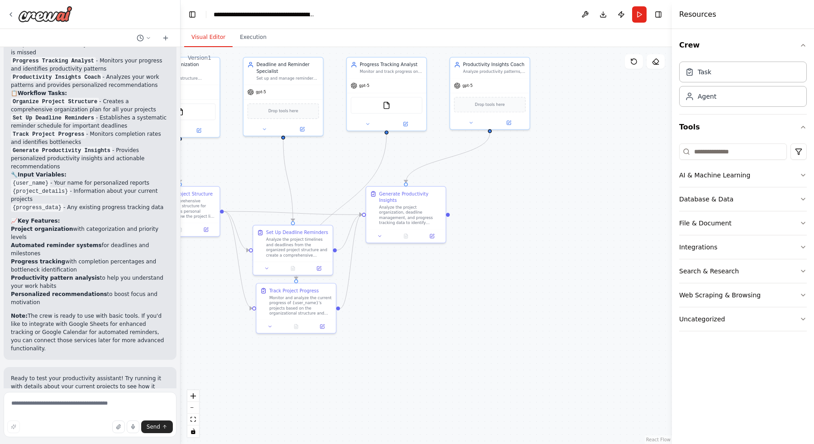
drag, startPoint x: 621, startPoint y: 142, endPoint x: 575, endPoint y: 186, distance: 64.0
click at [575, 186] on div ".deletable-edge-delete-btn { width: 20px; height: 20px; border: 0px solid #ffff…" at bounding box center [427, 245] width 492 height 397
drag, startPoint x: 629, startPoint y: 111, endPoint x: 607, endPoint y: 83, distance: 35.8
click at [606, 81] on div "gpt-5" at bounding box center [619, 84] width 80 height 14
drag, startPoint x: 600, startPoint y: 236, endPoint x: 597, endPoint y: 218, distance: 17.9
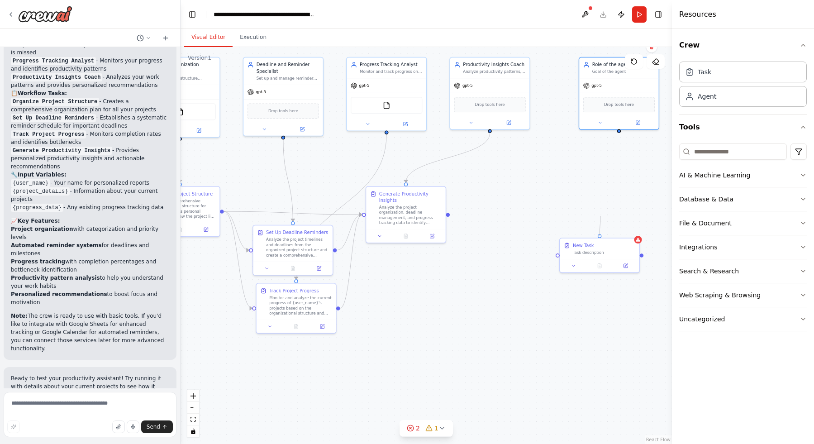
click at [601, 215] on div ".deletable-edge-delete-btn { width: 20px; height: 20px; border: 0px solid #ffff…" at bounding box center [427, 245] width 492 height 397
click at [582, 247] on div "New Task" at bounding box center [583, 244] width 21 height 6
click at [621, 263] on button at bounding box center [626, 265] width 22 height 8
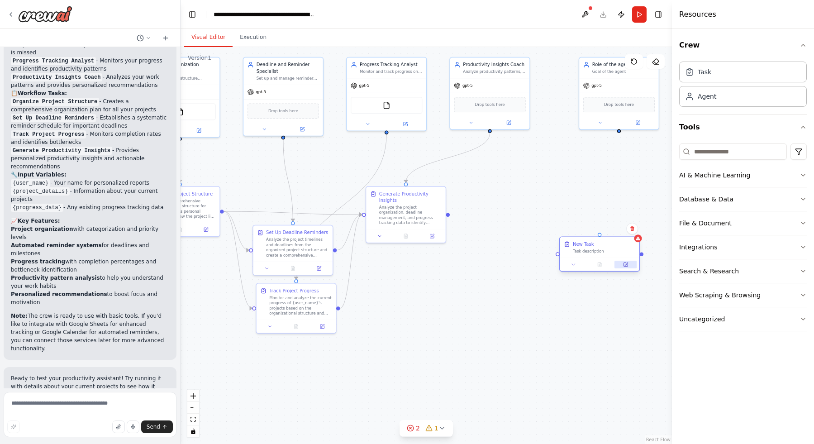
click at [627, 266] on icon at bounding box center [626, 265] width 4 height 4
